Goal: Task Accomplishment & Management: Use online tool/utility

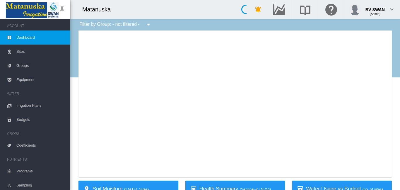
type input "**********"
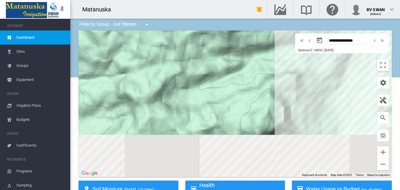
drag, startPoint x: 243, startPoint y: 122, endPoint x: 249, endPoint y: 42, distance: 80.8
click at [249, 42] on div at bounding box center [235, 103] width 313 height 146
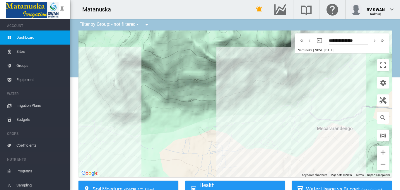
drag, startPoint x: 231, startPoint y: 88, endPoint x: 247, endPoint y: 47, distance: 44.4
click at [247, 47] on div at bounding box center [235, 103] width 313 height 146
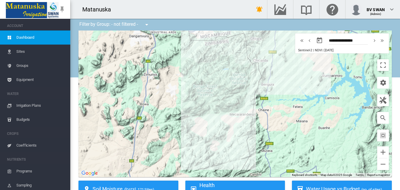
drag, startPoint x: 254, startPoint y: 51, endPoint x: 227, endPoint y: 96, distance: 53.0
click at [227, 96] on div at bounding box center [235, 103] width 313 height 146
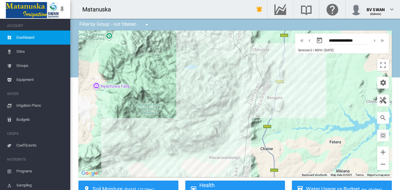
drag, startPoint x: 219, startPoint y: 114, endPoint x: 186, endPoint y: 146, distance: 46.4
click at [186, 146] on div at bounding box center [235, 103] width 313 height 146
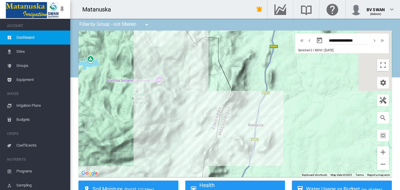
drag, startPoint x: 213, startPoint y: 67, endPoint x: 203, endPoint y: 142, distance: 75.9
click at [203, 142] on div at bounding box center [235, 103] width 313 height 146
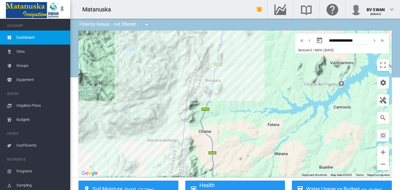
click at [153, 134] on div at bounding box center [235, 103] width 313 height 146
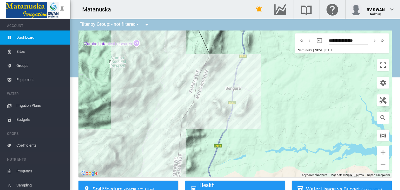
drag, startPoint x: 181, startPoint y: 113, endPoint x: 143, endPoint y: 175, distance: 72.7
click at [143, 175] on div at bounding box center [235, 103] width 313 height 146
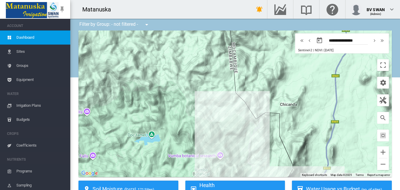
drag, startPoint x: 149, startPoint y: 87, endPoint x: 228, endPoint y: 143, distance: 97.1
click at [234, 190] on html "SWAN ACCOUNT Dashboard Sites Groups Equipment WATER Irrigation Plans" at bounding box center [200, 95] width 400 height 190
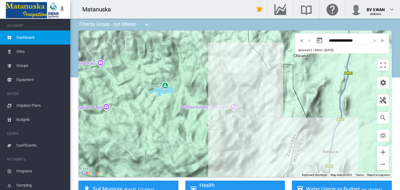
drag, startPoint x: 223, startPoint y: 76, endPoint x: 235, endPoint y: 33, distance: 44.4
click at [235, 33] on div at bounding box center [235, 103] width 313 height 146
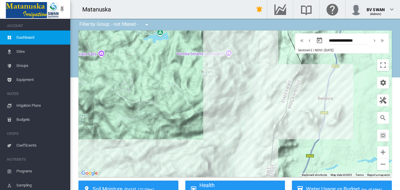
drag, startPoint x: 197, startPoint y: 108, endPoint x: 188, endPoint y: 40, distance: 69.4
click at [189, 40] on div at bounding box center [235, 103] width 313 height 146
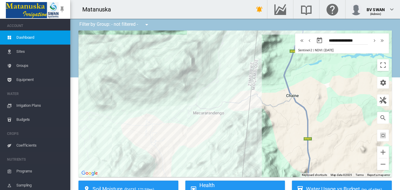
drag, startPoint x: 179, startPoint y: 95, endPoint x: 165, endPoint y: 12, distance: 83.7
click at [166, 10] on div "Matanuska Get Help Email SWAN support" at bounding box center [235, 95] width 330 height 190
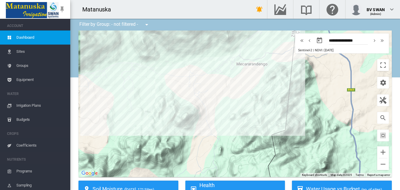
drag, startPoint x: 152, startPoint y: 86, endPoint x: 195, endPoint y: 42, distance: 61.1
click at [195, 42] on div at bounding box center [235, 103] width 313 height 146
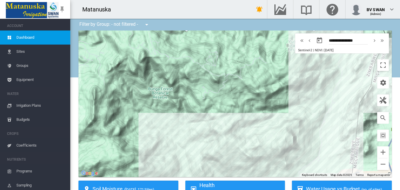
drag, startPoint x: 177, startPoint y: 71, endPoint x: 225, endPoint y: 171, distance: 111.4
click at [230, 190] on html "SWAN ACCOUNT Dashboard Sites Groups Equipment WATER Irrigation Plans" at bounding box center [200, 95] width 400 height 190
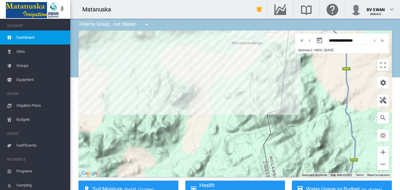
drag, startPoint x: 234, startPoint y: 105, endPoint x: 0, endPoint y: 11, distance: 252.7
click at [180, 0] on html "SWAN ACCOUNT Dashboard Sites Groups Equipment WATER Irrigation Plans" at bounding box center [200, 95] width 400 height 190
